Goal: Information Seeking & Learning: Learn about a topic

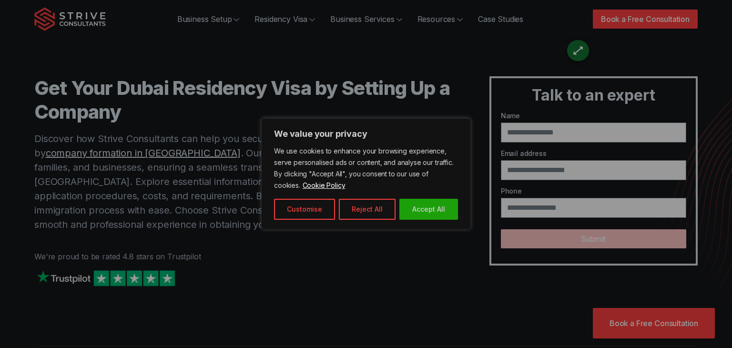
click at [396, 75] on div at bounding box center [366, 174] width 732 height 348
click at [442, 207] on button "Accept All" at bounding box center [428, 209] width 59 height 21
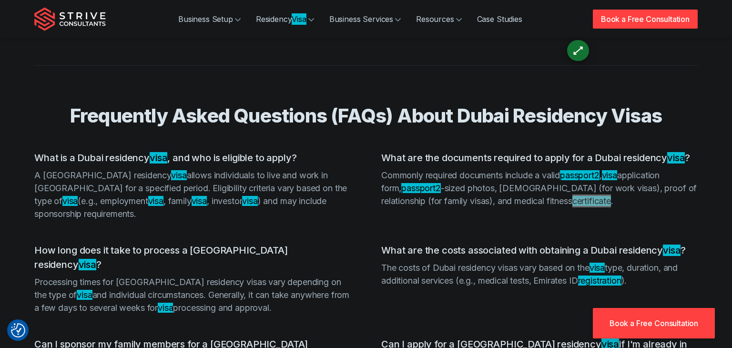
scroll to position [1924, 0]
click at [324, 207] on ul "What is a Dubai residency visa , and who is eligible to apply? A Dubai residenc…" at bounding box center [365, 300] width 663 height 301
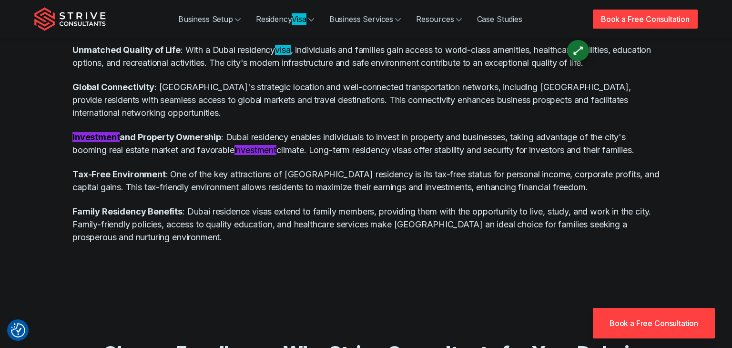
scroll to position [0, 0]
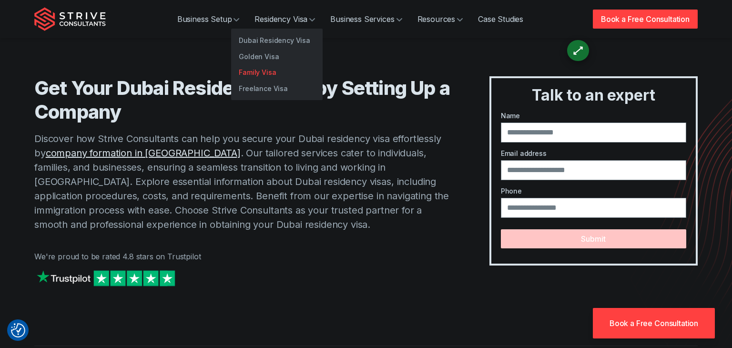
click at [268, 72] on link "Family Visa" at bounding box center [276, 72] width 91 height 16
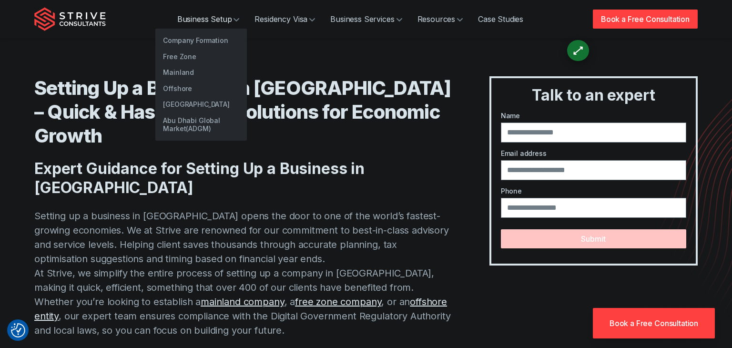
click at [206, 16] on link "Business Setup" at bounding box center [209, 19] width 78 height 19
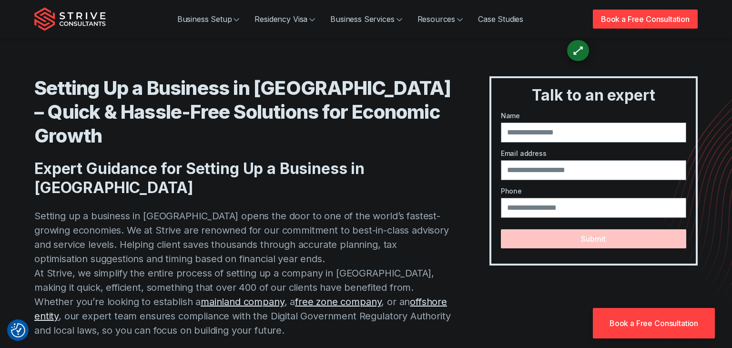
click at [451, 213] on p "Setting up a business in Dubai opens the door to one of the world’s fastest-gro…" at bounding box center [242, 273] width 417 height 129
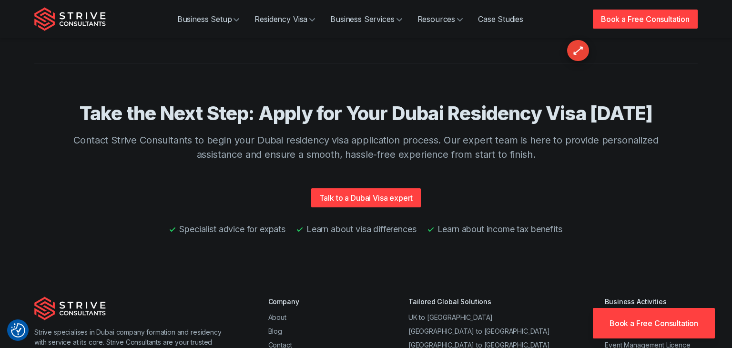
scroll to position [2339, 0]
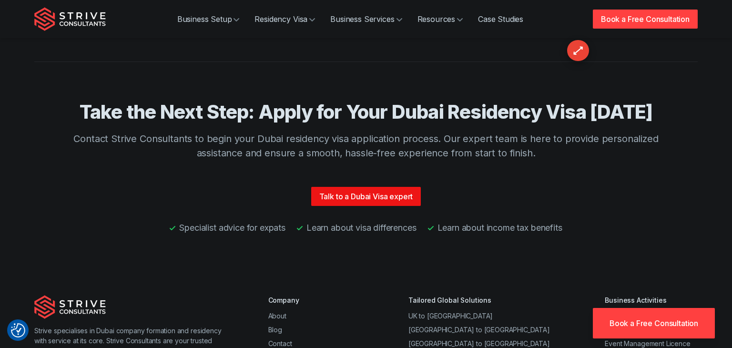
click at [372, 187] on link "Talk to a Dubai Visa expert" at bounding box center [366, 196] width 110 height 19
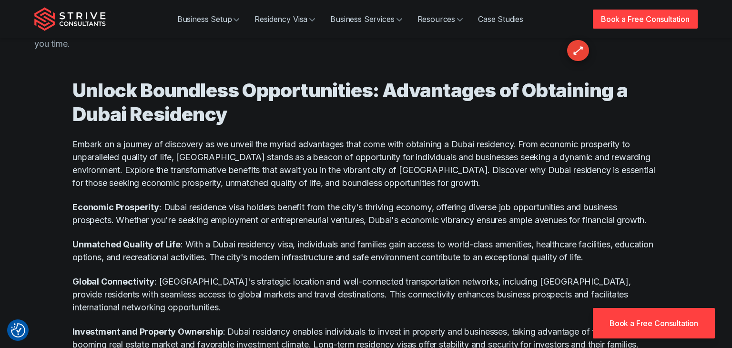
scroll to position [570, 0]
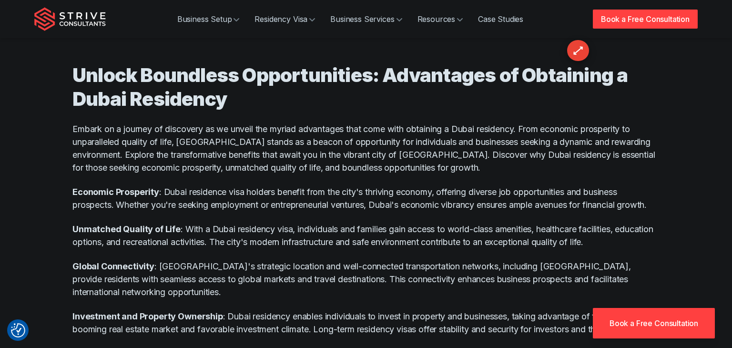
click at [287, 264] on p "Global Connectivity : Dubai's strategic location and well-connected transportat…" at bounding box center [365, 279] width 587 height 39
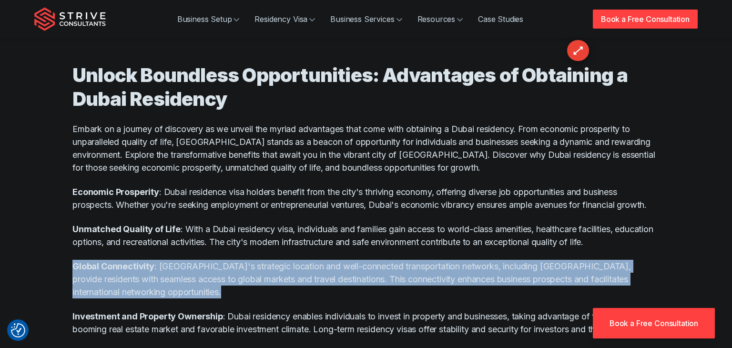
click at [254, 271] on p "Global Connectivity : Dubai's strategic location and well-connected transportat…" at bounding box center [365, 279] width 587 height 39
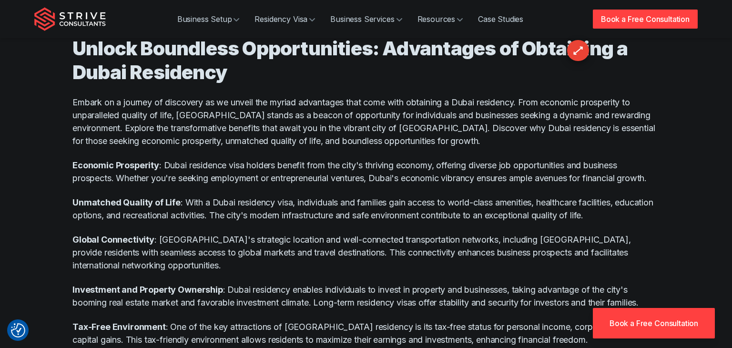
scroll to position [604, 0]
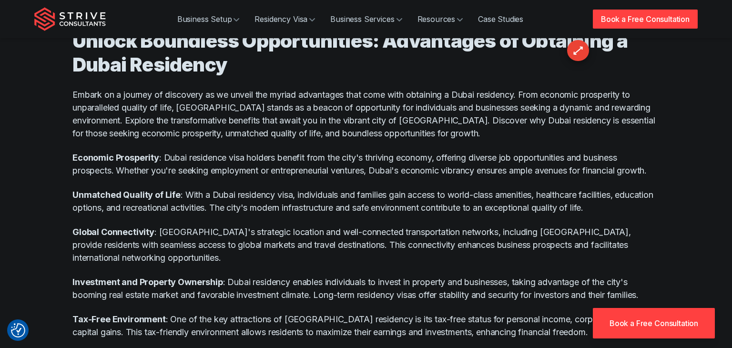
click at [161, 225] on p "Global Connectivity : Dubai's strategic location and well-connected transportat…" at bounding box center [365, 244] width 587 height 39
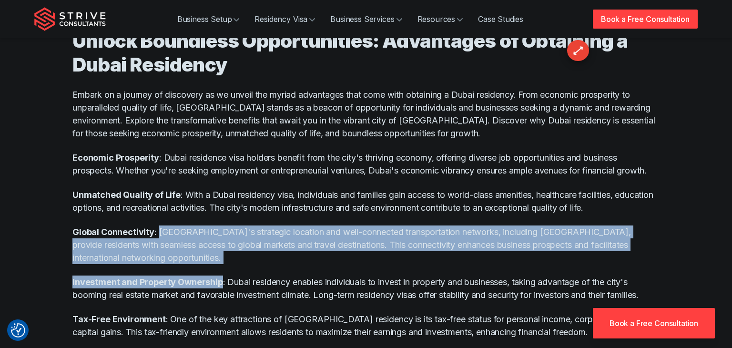
drag, startPoint x: 161, startPoint y: 221, endPoint x: 210, endPoint y: 252, distance: 58.7
click at [210, 252] on div "Unlock Boundless Opportunities: Advantages of Obtaining a Dubai Residency Embar…" at bounding box center [365, 208] width 587 height 401
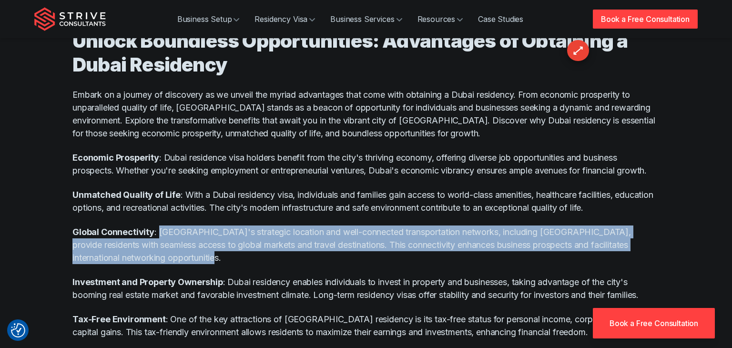
drag, startPoint x: 159, startPoint y: 220, endPoint x: 244, endPoint y: 245, distance: 88.1
click at [244, 245] on p "Global Connectivity : Dubai's strategic location and well-connected transportat…" at bounding box center [365, 244] width 587 height 39
copy p "Dubai's strategic location and well-connected transportation networks, includin…"
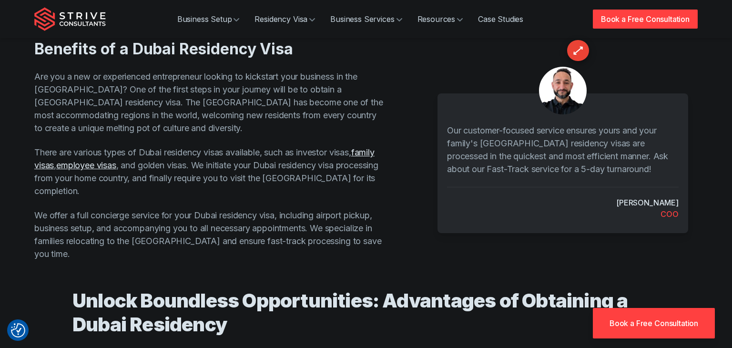
scroll to position [345, 0]
click at [185, 152] on p "There are various types of Dubai residency visas available, such as investor vi…" at bounding box center [210, 170] width 352 height 51
copy p "golden visas"
